Goal: Task Accomplishment & Management: Manage account settings

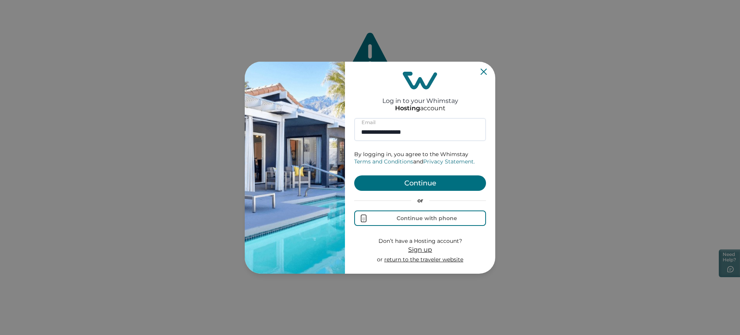
type input "**********"
click at [407, 180] on button "Continue" at bounding box center [420, 182] width 132 height 15
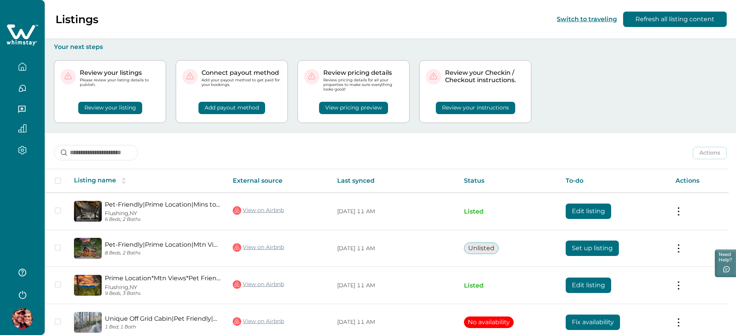
scroll to position [38, 0]
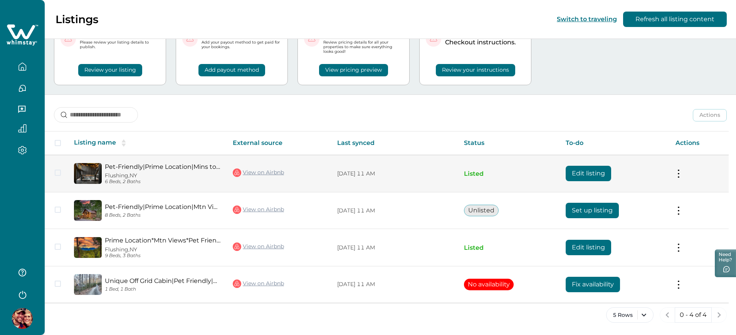
click at [583, 174] on button "Edit listing" at bounding box center [588, 173] width 45 height 15
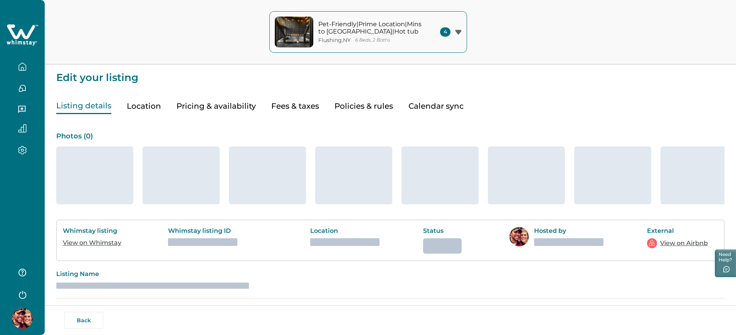
click at [219, 99] on button "Pricing & availability" at bounding box center [216, 106] width 79 height 16
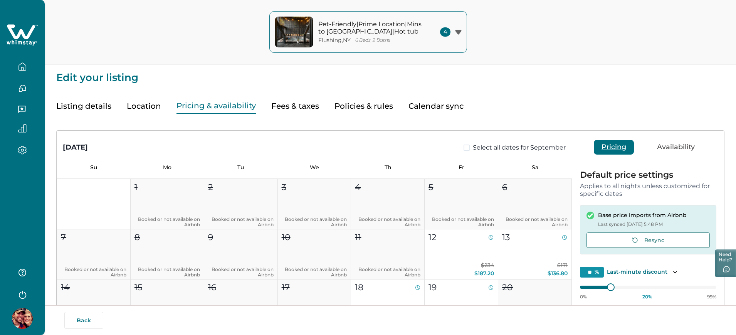
type input "**"
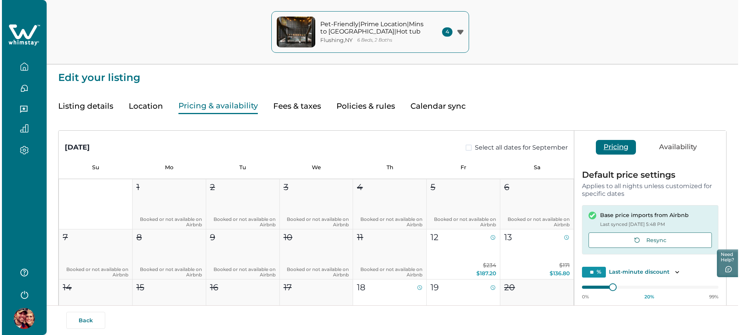
scroll to position [150, 0]
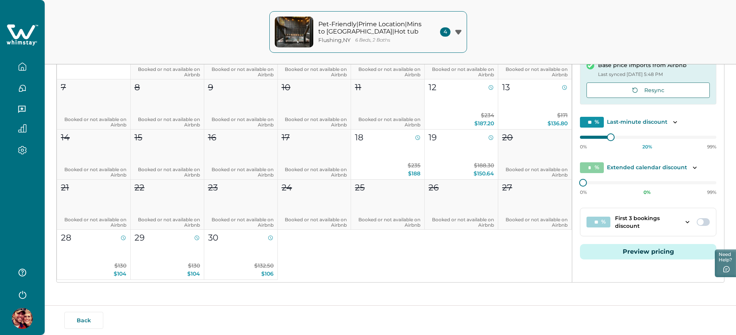
click at [608, 256] on button "Preview pricing" at bounding box center [648, 251] width 136 height 15
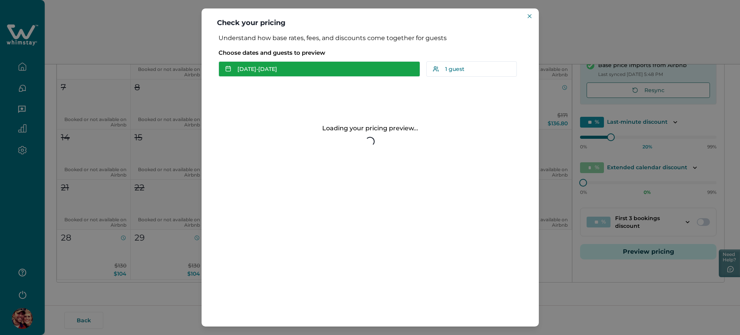
click at [315, 67] on button "[DATE] - [DATE]" at bounding box center [320, 68] width 202 height 15
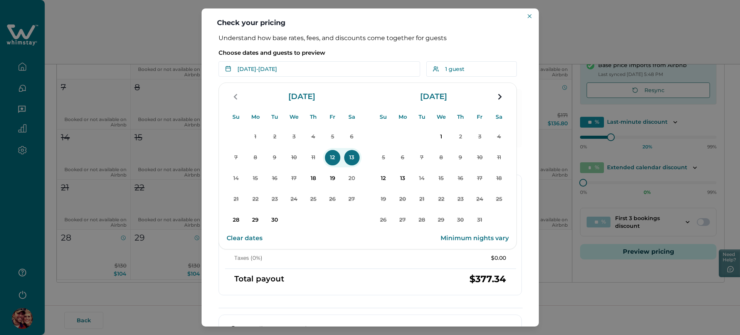
click at [328, 159] on p "12" at bounding box center [332, 157] width 15 height 15
click at [233, 177] on p "14" at bounding box center [236, 178] width 15 height 15
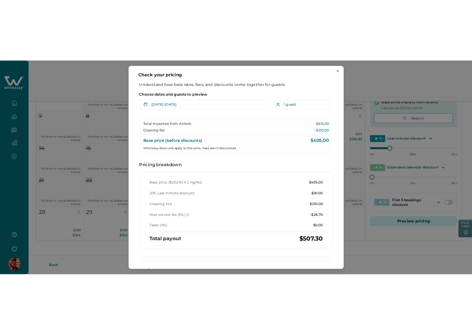
scroll to position [148, 0]
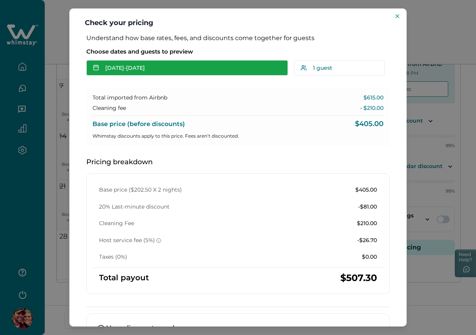
click at [177, 74] on button "[DATE] - [DATE]" at bounding box center [187, 67] width 202 height 15
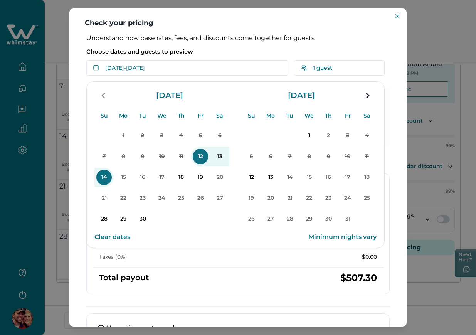
click at [195, 159] on p "12" at bounding box center [200, 156] width 15 height 15
click at [104, 176] on p "14" at bounding box center [103, 177] width 15 height 15
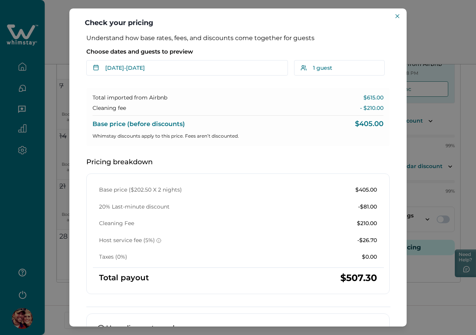
click at [413, 13] on div "Check your pricing Understand how base rates, fees, and discounts come together…" at bounding box center [238, 167] width 476 height 335
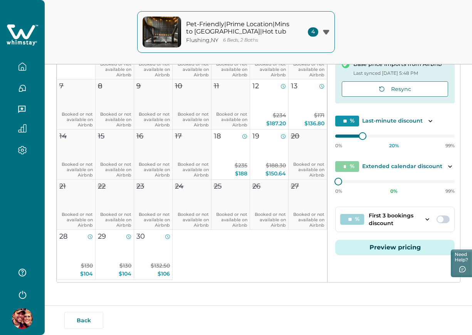
click at [382, 246] on button "Preview pricing" at bounding box center [394, 247] width 119 height 15
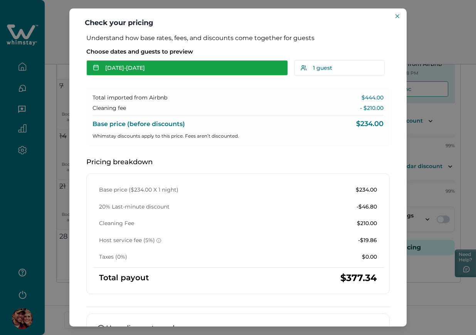
click at [173, 60] on button "[DATE] - [DATE]" at bounding box center [187, 67] width 202 height 15
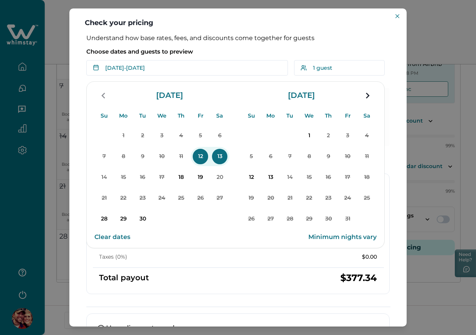
click at [199, 156] on p "12" at bounding box center [200, 156] width 15 height 15
click at [103, 177] on p "14" at bounding box center [103, 177] width 15 height 15
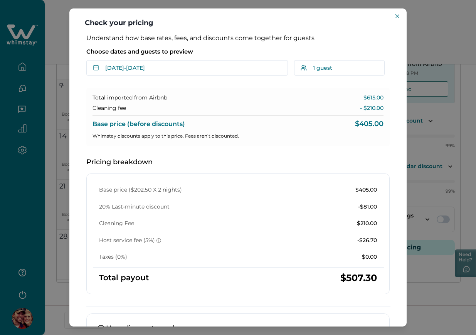
click at [333, 163] on p "Pricing breakdown" at bounding box center [237, 162] width 303 height 8
click at [399, 17] on icon "Close" at bounding box center [397, 16] width 4 height 4
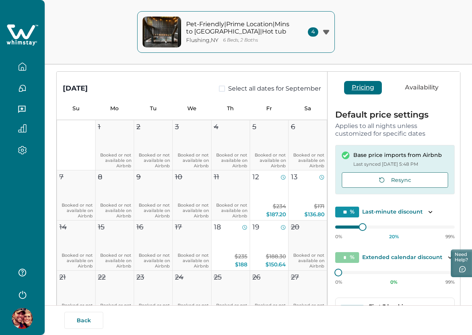
scroll to position [53, 0]
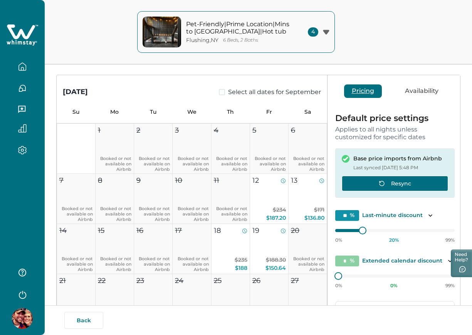
click at [396, 185] on button "Resync" at bounding box center [395, 183] width 106 height 15
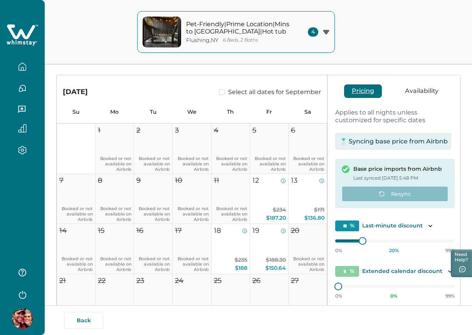
scroll to position [17, 0]
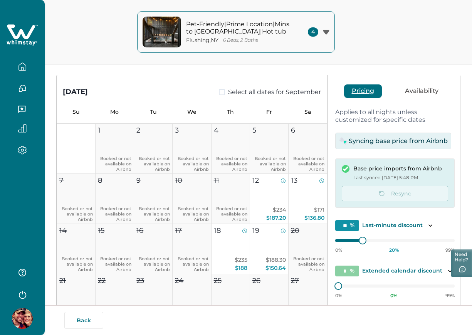
click at [466, 194] on div "Edit your listing Listing details Location Pricing & availability Fees & taxes …" at bounding box center [258, 188] width 427 height 483
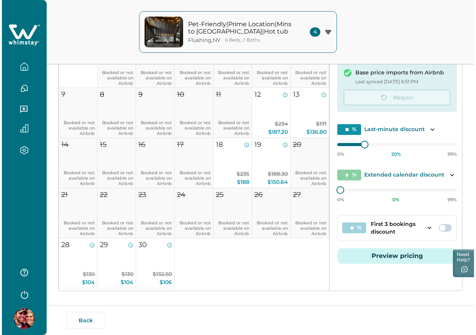
scroll to position [148, 0]
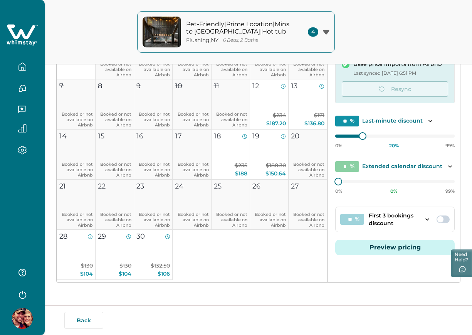
click at [367, 243] on button "Preview pricing" at bounding box center [394, 247] width 119 height 15
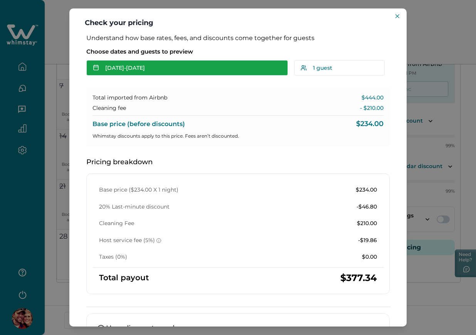
click at [253, 64] on button "[DATE] - [DATE]" at bounding box center [187, 67] width 202 height 15
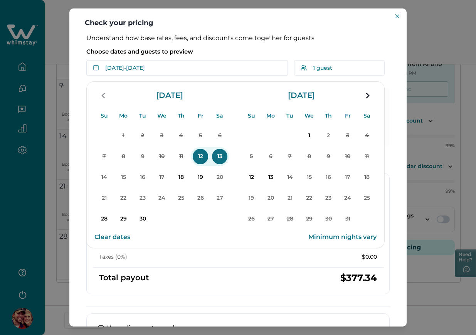
click at [205, 162] on p "12" at bounding box center [200, 156] width 15 height 15
click at [111, 181] on button "14" at bounding box center [103, 177] width 19 height 19
